Goal: Check status: Check status

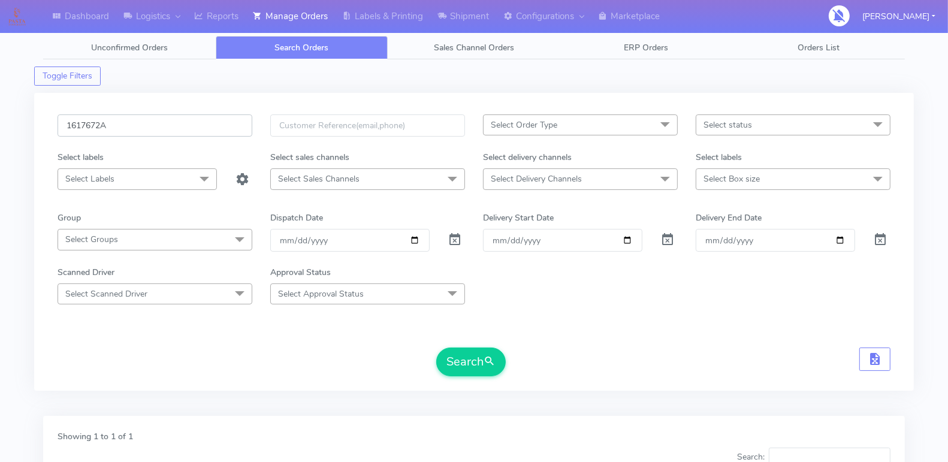
click at [161, 130] on input "1617672A" at bounding box center [155, 125] width 195 height 22
paste input "006"
type input "1617006"
click at [483, 367] on button "Search" at bounding box center [470, 361] width 69 height 29
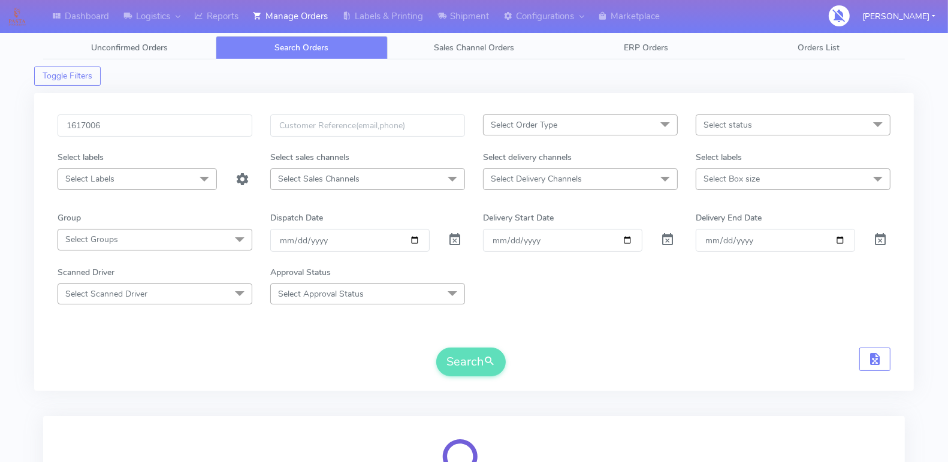
scroll to position [154, 0]
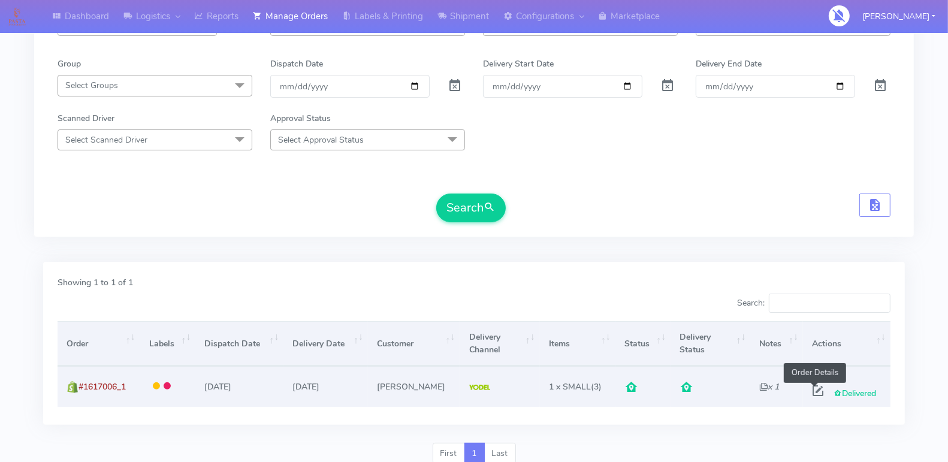
click at [813, 388] on span at bounding box center [818, 393] width 22 height 11
select select "5"
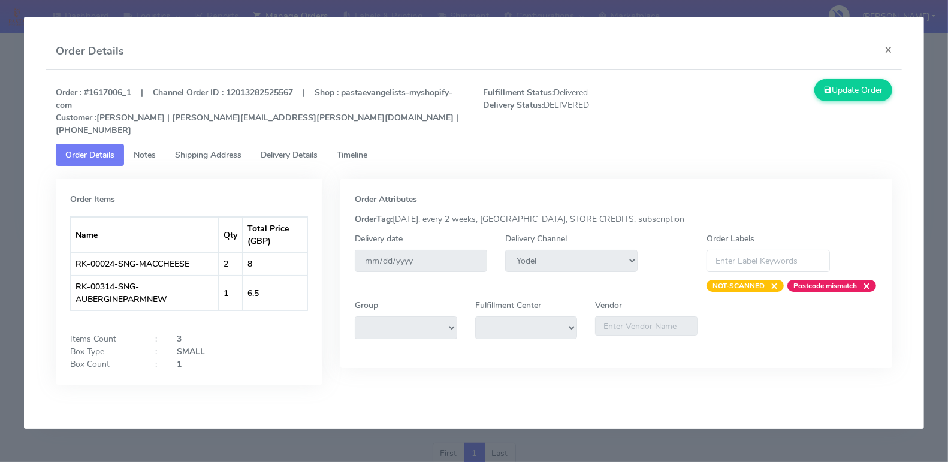
click at [305, 149] on span "Delivery Details" at bounding box center [289, 154] width 57 height 11
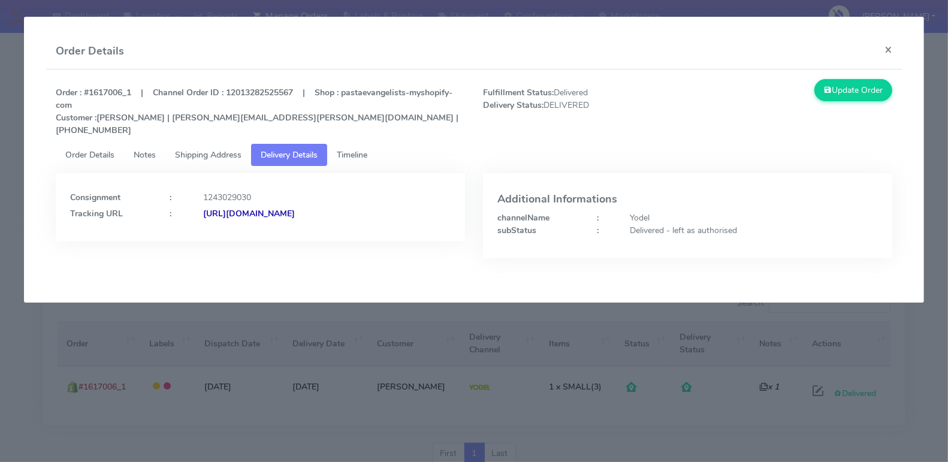
copy strong "JJD0002249960880200"
drag, startPoint x: 433, startPoint y: 199, endPoint x: 334, endPoint y: 204, distance: 99.6
click at [334, 207] on div "[URL][DOMAIN_NAME]" at bounding box center [326, 213] width 265 height 13
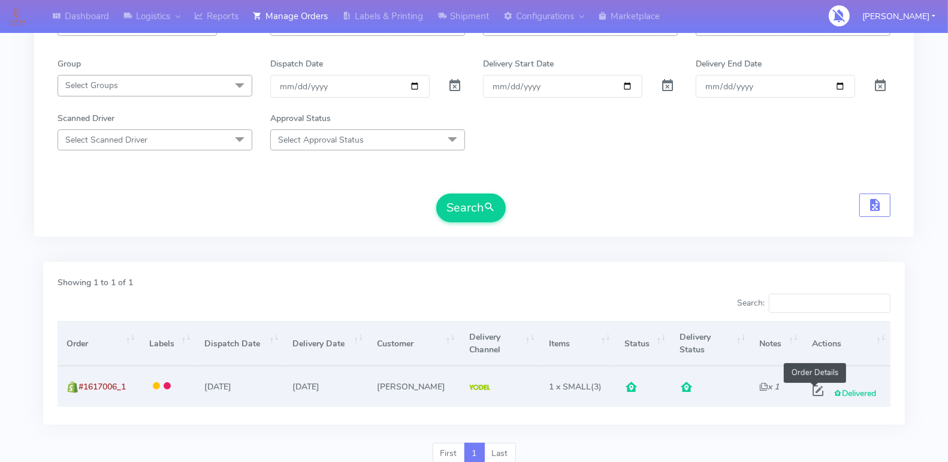
click at [817, 388] on span at bounding box center [818, 393] width 22 height 11
select select "5"
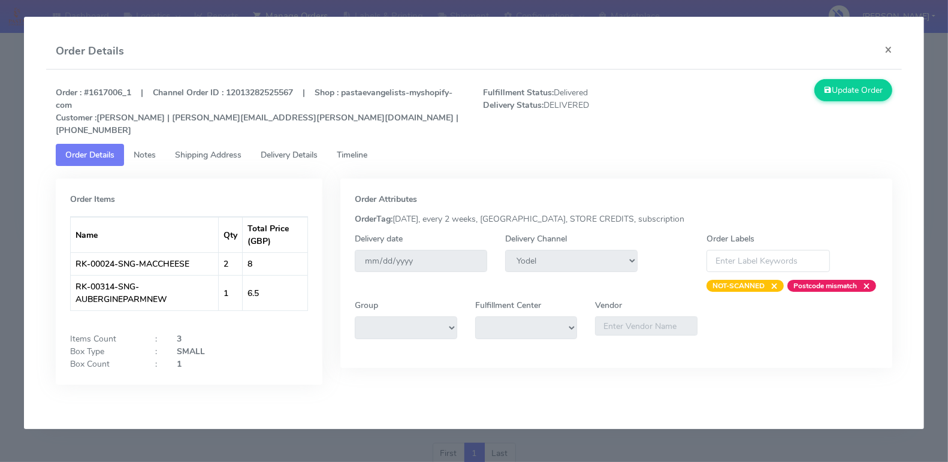
click at [344, 149] on span "Timeline" at bounding box center [352, 154] width 31 height 11
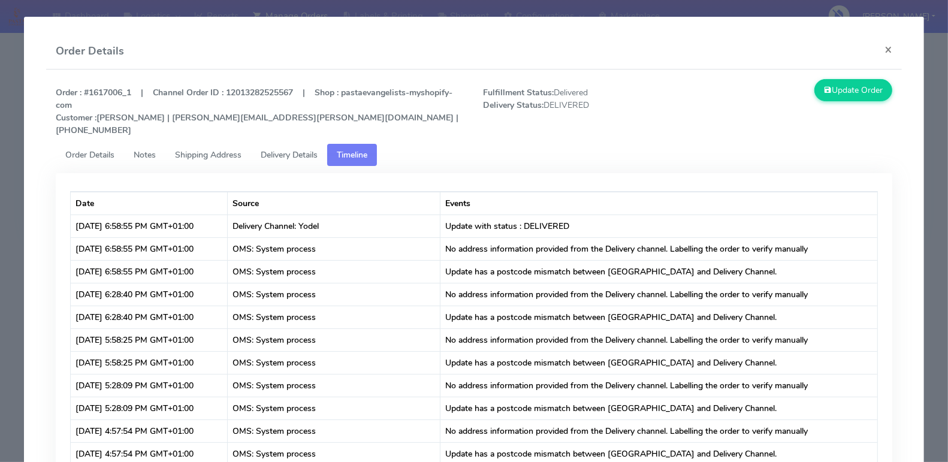
click at [280, 150] on link "Delivery Details" at bounding box center [289, 155] width 76 height 22
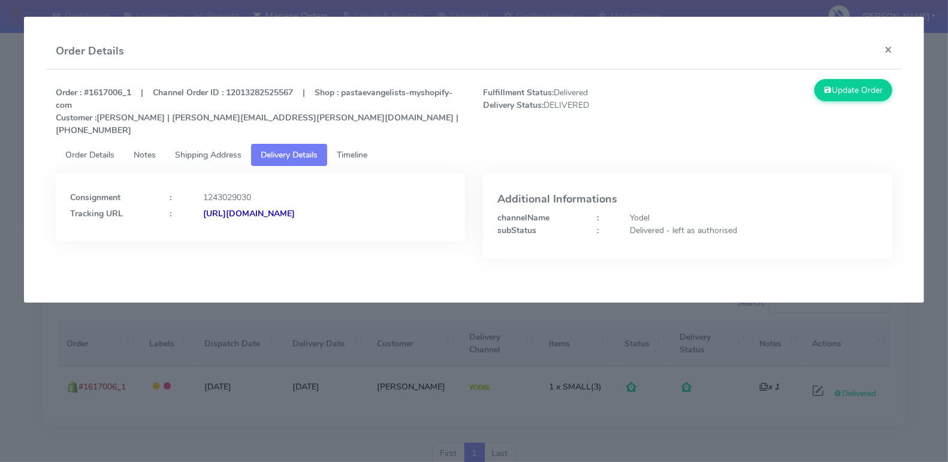
click at [345, 149] on span "Timeline" at bounding box center [352, 154] width 31 height 11
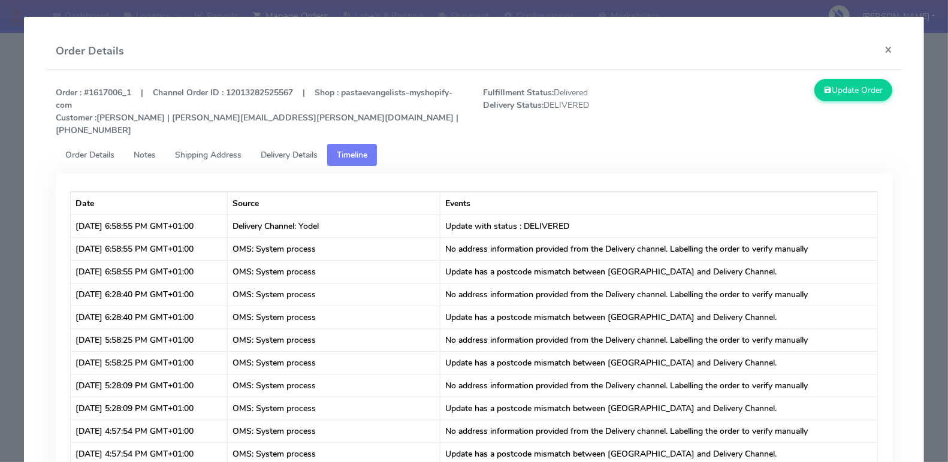
click at [310, 149] on span "Delivery Details" at bounding box center [289, 154] width 57 height 11
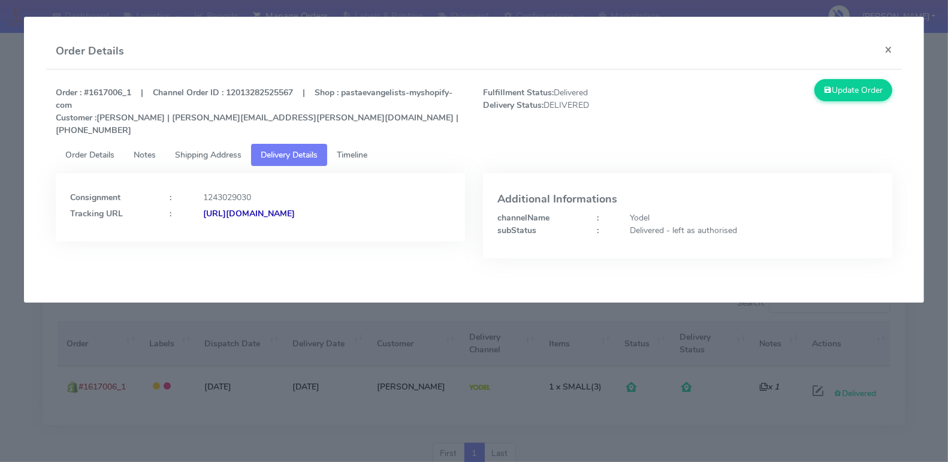
copy strong "JJD0002249960880200"
drag, startPoint x: 443, startPoint y: 202, endPoint x: 331, endPoint y: 232, distance: 116.1
click at [331, 232] on div "Consignment : 1243029030 Tracking URL : [URL][DOMAIN_NAME]" at bounding box center [260, 224] width 427 height 103
drag, startPoint x: 350, startPoint y: 246, endPoint x: 439, endPoint y: 200, distance: 100.2
click at [353, 244] on div "Consignment : 1243029030 Tracking URL : [URL][DOMAIN_NAME]" at bounding box center [260, 224] width 427 height 103
